Goal: Check status: Check status

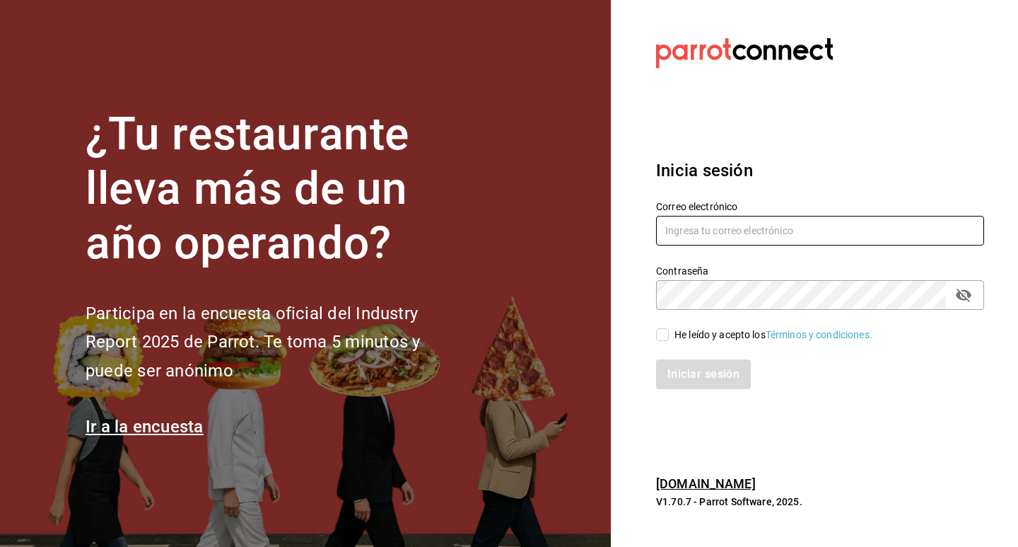
type input "[EMAIL_ADDRESS][DOMAIN_NAME]"
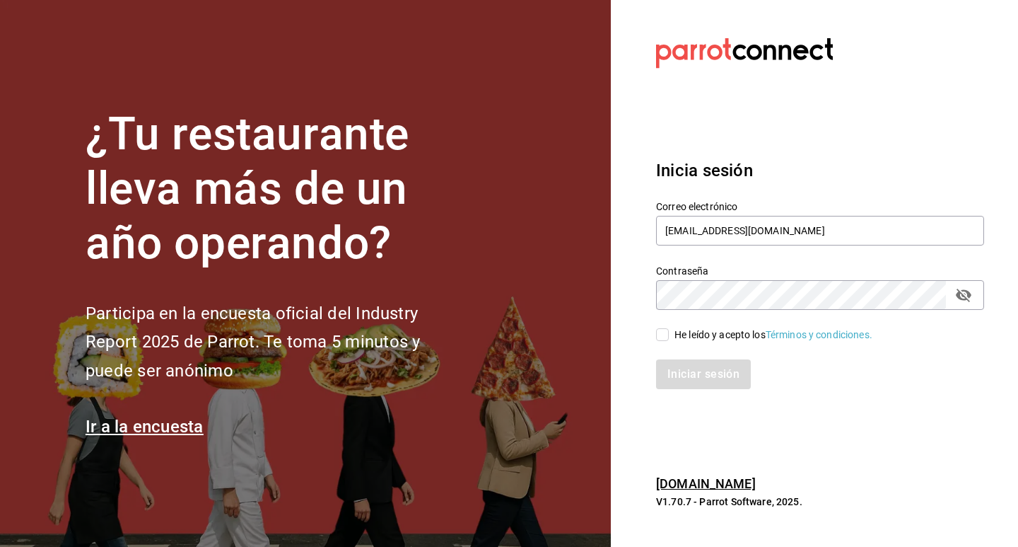
click at [665, 338] on input "He leído y acepto los Términos y condiciones." at bounding box center [662, 334] width 13 height 13
checkbox input "true"
click at [675, 370] on button "Iniciar sesión" at bounding box center [704, 374] width 96 height 30
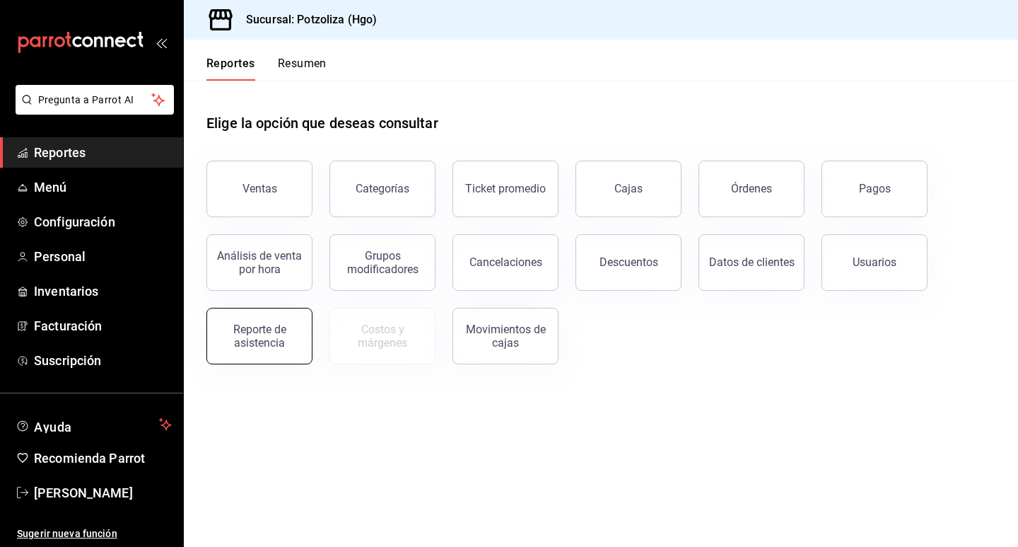
click at [257, 329] on div "Reporte de asistencia" at bounding box center [260, 335] width 88 height 27
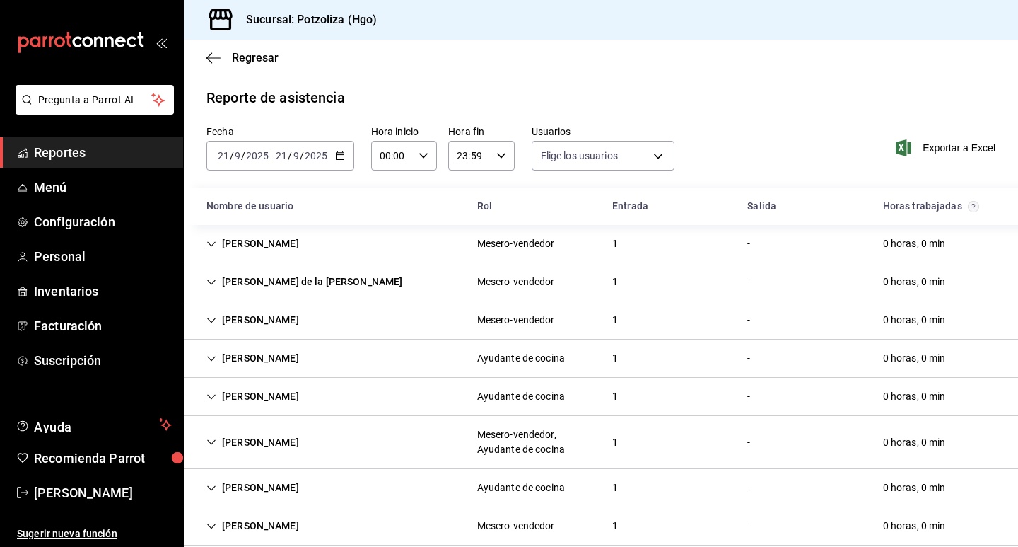
type input "2eb1ca2e-f20e-498e-958b-7cc517dcc04a,32342c36-6294-4cfc-9a60-e2ca69f57703,33c82…"
click at [216, 284] on div "yahir de la cruz" at bounding box center [304, 282] width 218 height 26
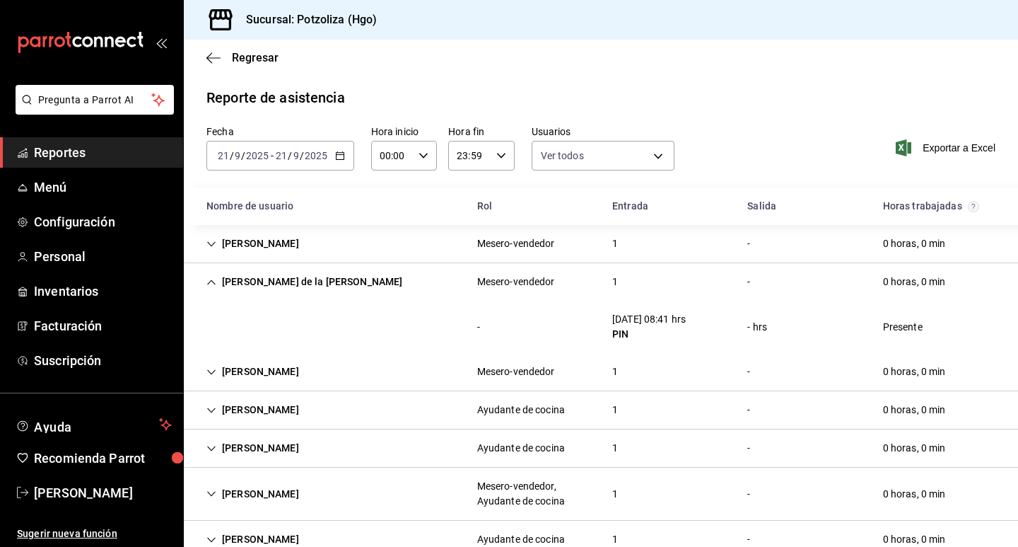
click at [341, 163] on div "2025-09-21 21 / 9 / 2025 - 2025-09-21 21 / 9 / 2025" at bounding box center [280, 156] width 148 height 30
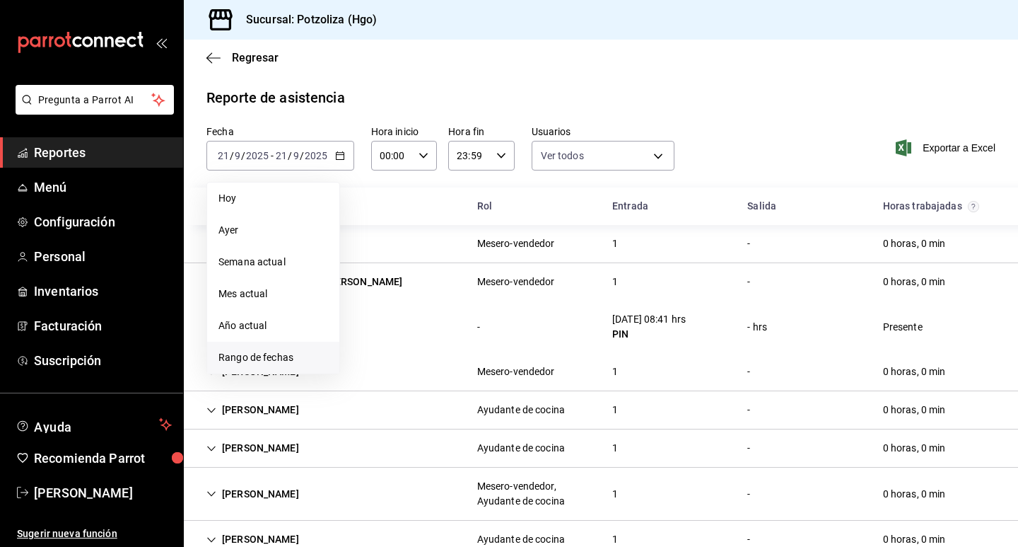
click at [273, 354] on span "Rango de fechas" at bounding box center [273, 357] width 110 height 15
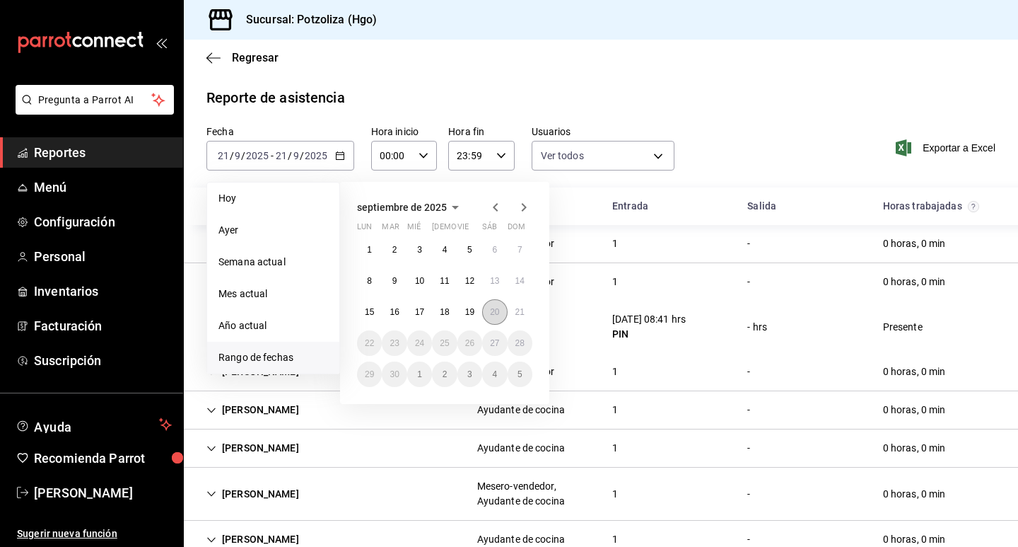
click at [497, 313] on abbr "20" at bounding box center [494, 312] width 9 height 10
click at [509, 313] on button "21" at bounding box center [520, 311] width 25 height 25
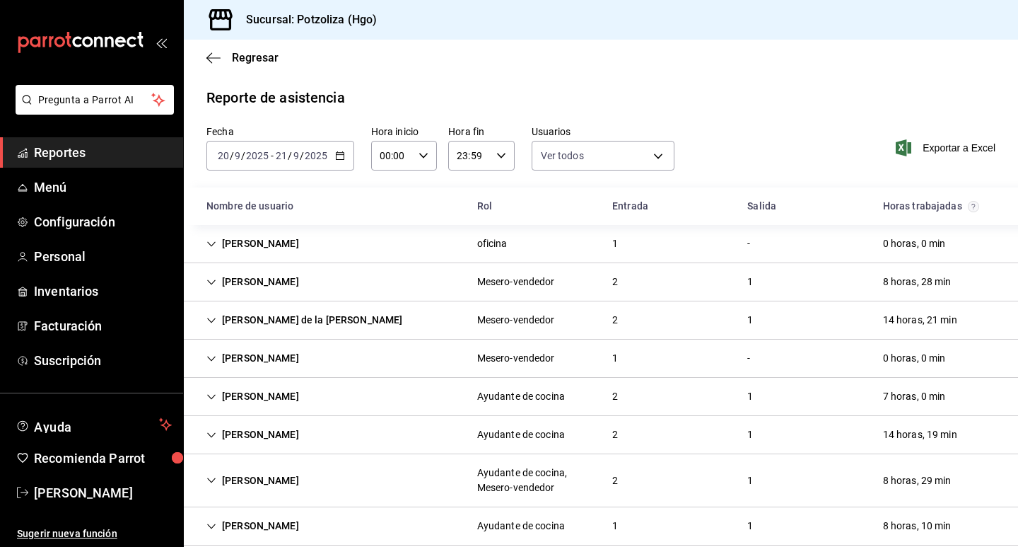
click at [211, 322] on icon "Cell" at bounding box center [211, 320] width 10 height 10
